Goal: Information Seeking & Learning: Learn about a topic

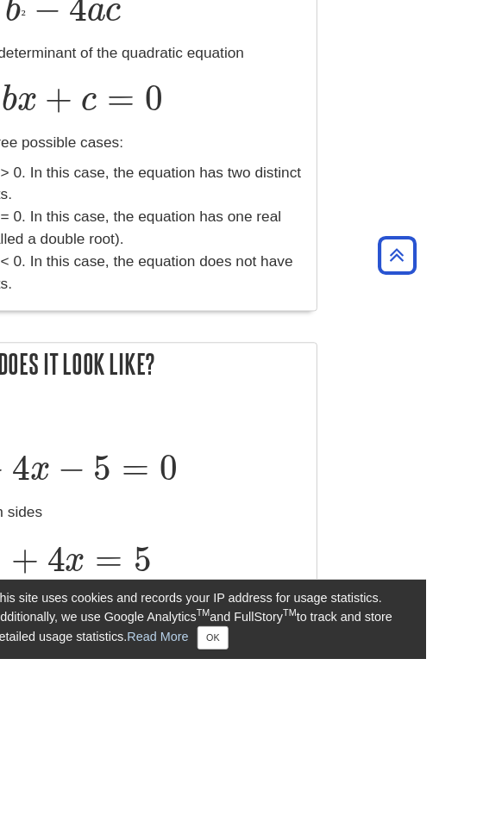
scroll to position [2754, 108]
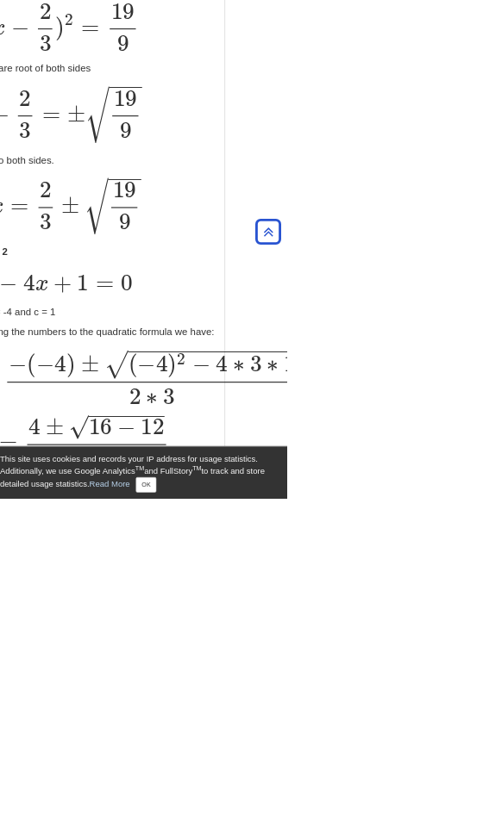
scroll to position [3707, 146]
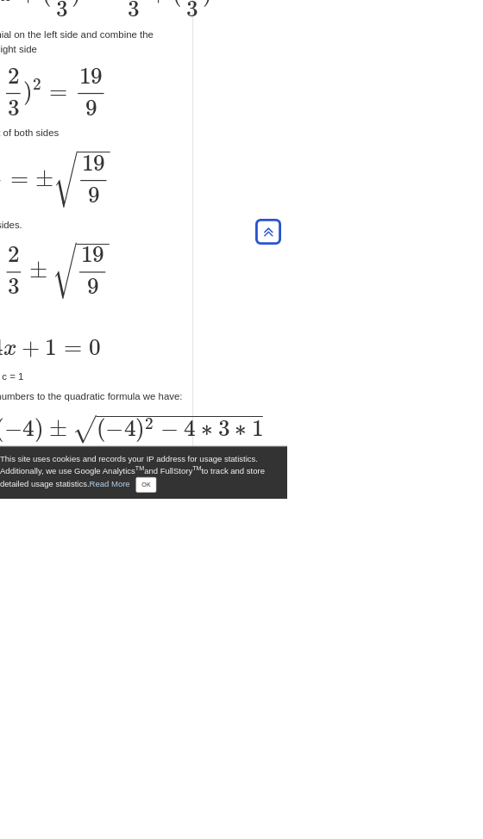
scroll to position [3754, 146]
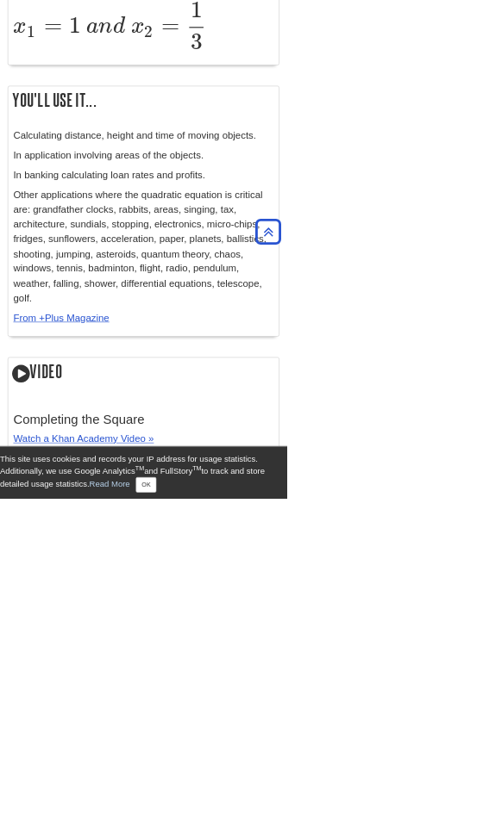
scroll to position [4775, 7]
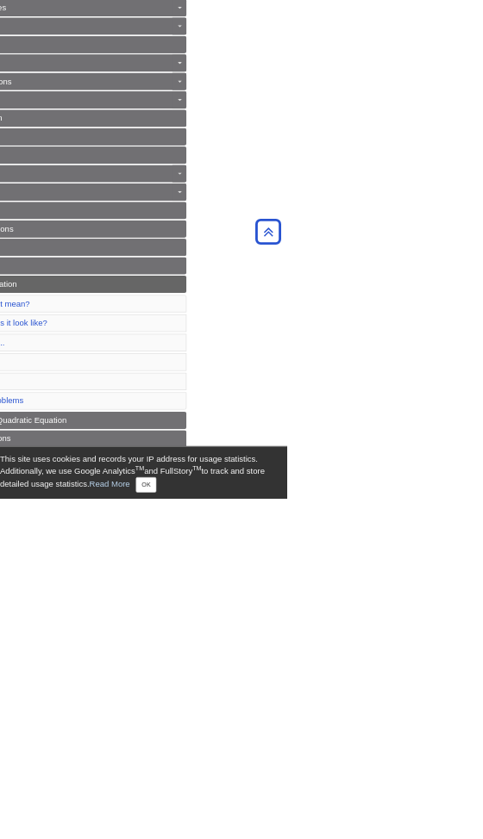
scroll to position [0, 146]
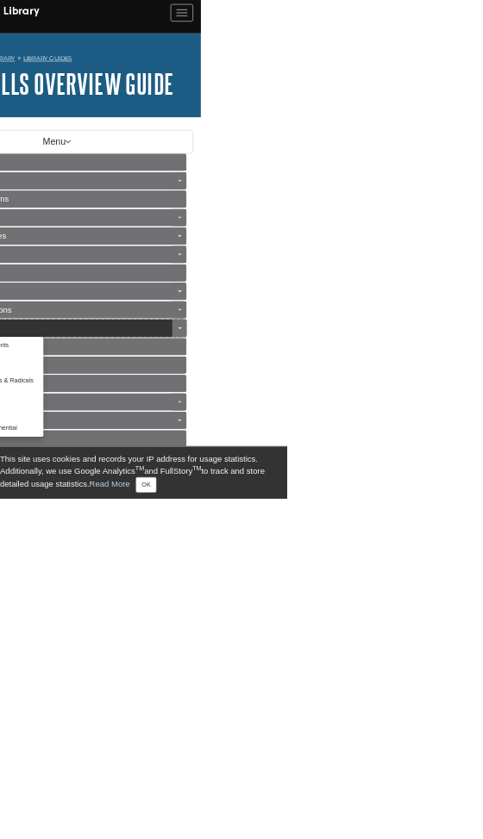
click at [161, 567] on link "Exponents" at bounding box center [96, 552] width 434 height 29
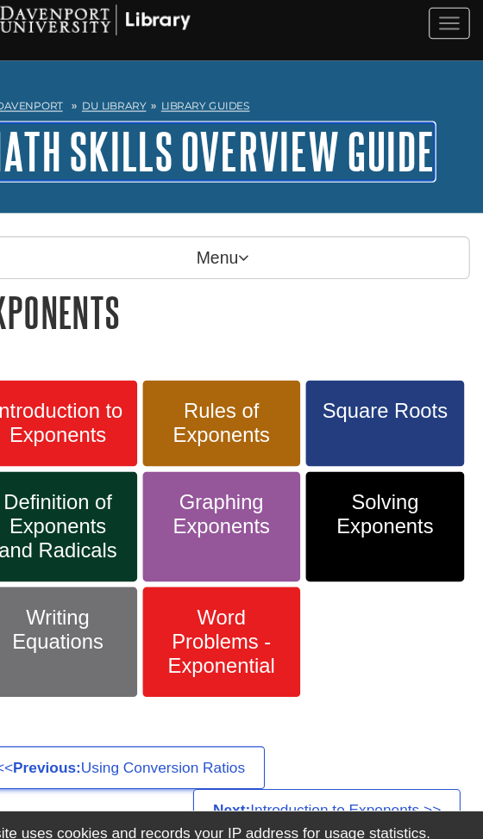
click at [352, 167] on link "Math Skills Overview Guide" at bounding box center [225, 140] width 424 height 53
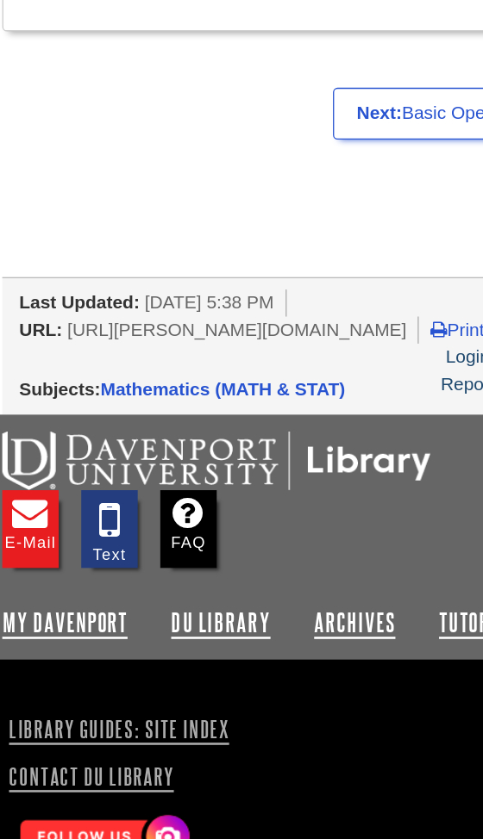
scroll to position [1167, 0]
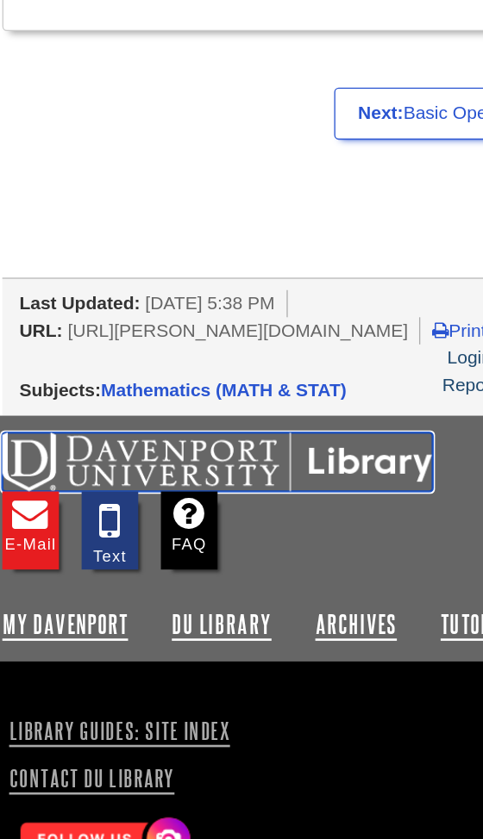
click at [227, 358] on img at bounding box center [176, 380] width 327 height 45
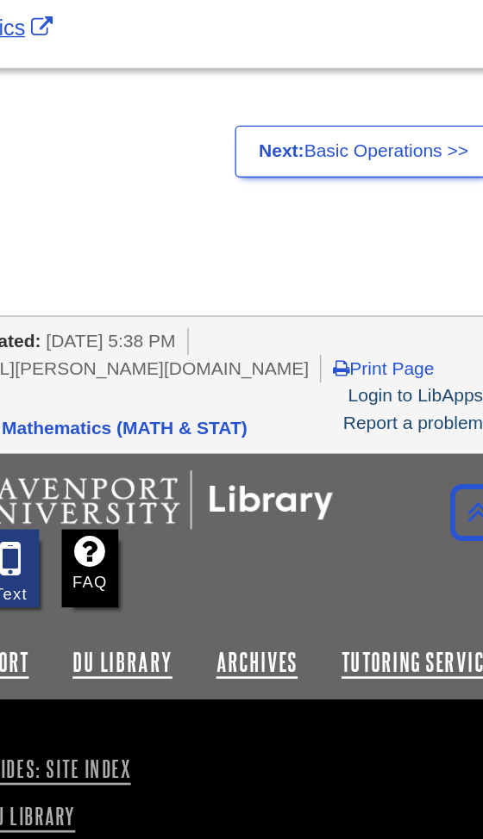
scroll to position [880, 0]
